Goal: Task Accomplishment & Management: Manage account settings

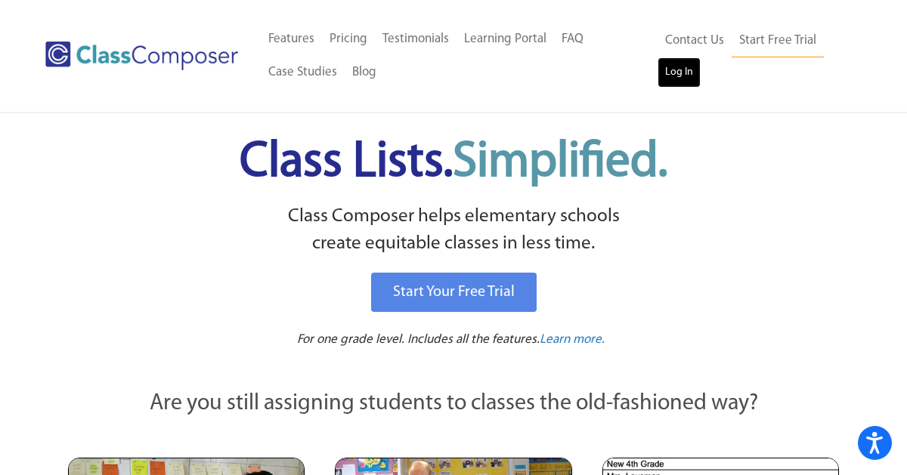
click at [690, 70] on link "Log In" at bounding box center [679, 72] width 43 height 30
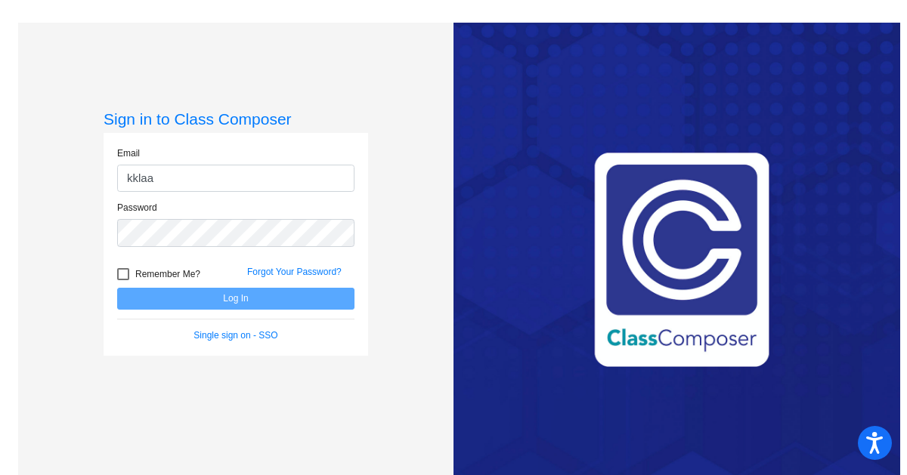
type input "kklaassen@montevideoschools.org"
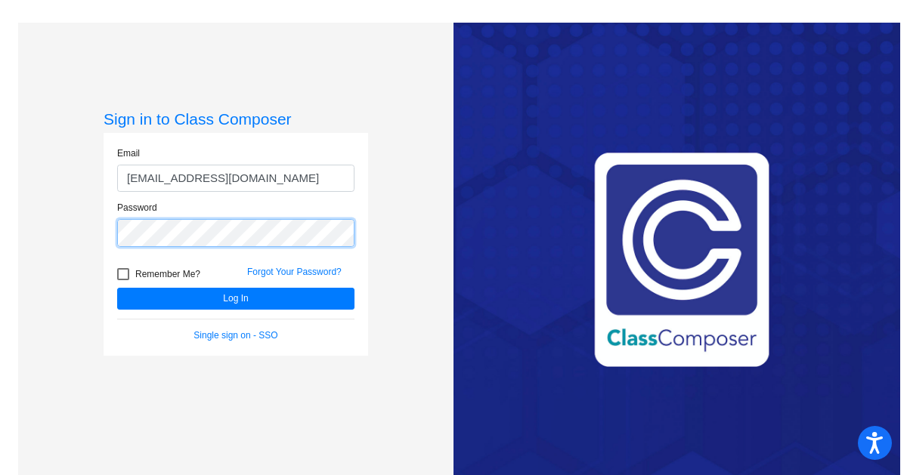
click at [117, 288] on button "Log In" at bounding box center [235, 299] width 237 height 22
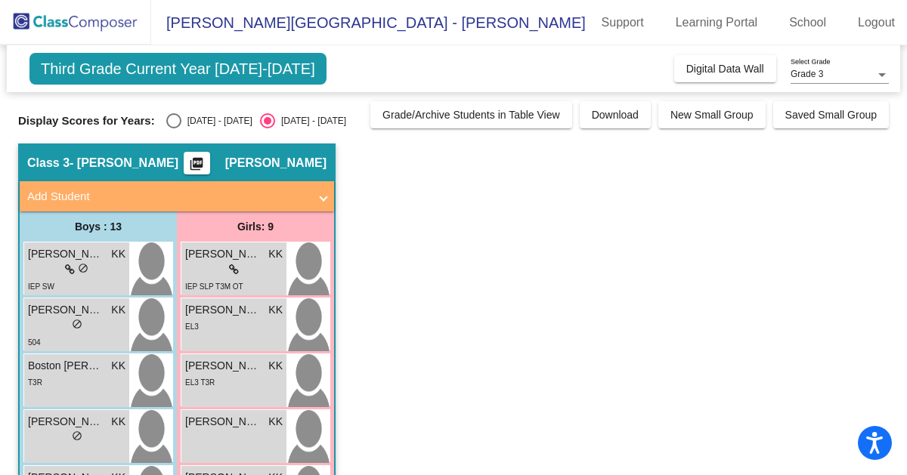
scroll to position [8, 0]
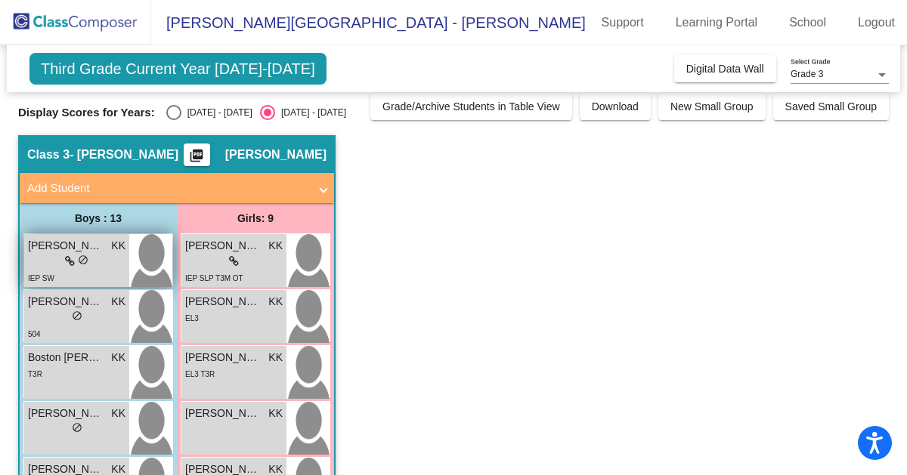
click at [98, 260] on div "lock do_not_disturb_alt" at bounding box center [76, 262] width 97 height 16
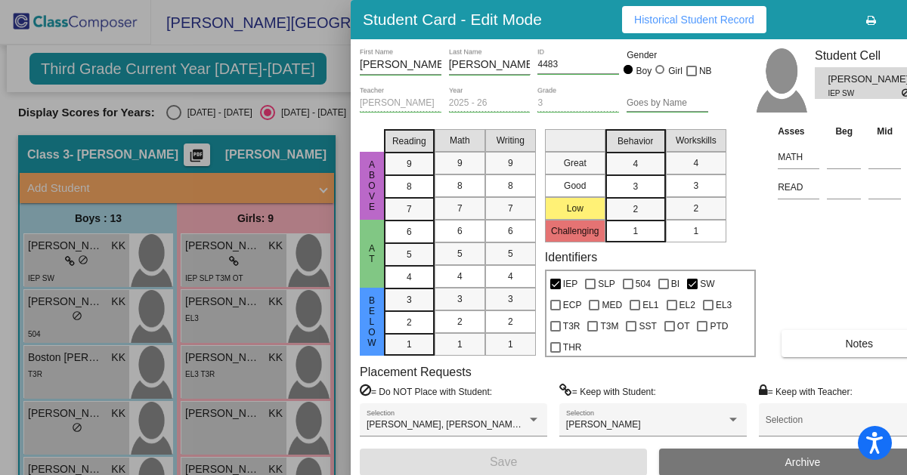
click at [316, 77] on div at bounding box center [453, 237] width 907 height 475
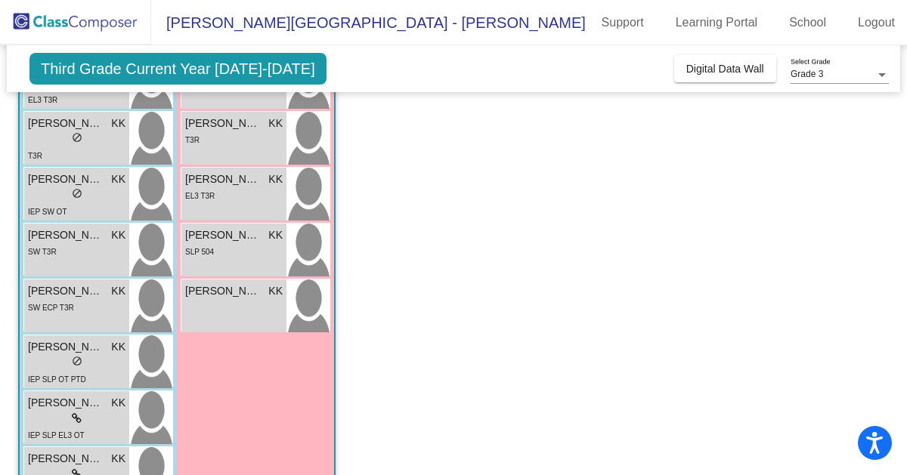
scroll to position [415, 0]
